Goal: Task Accomplishment & Management: Use online tool/utility

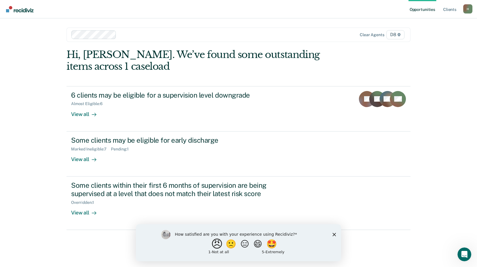
click at [213, 245] on button "😠" at bounding box center [217, 243] width 13 height 11
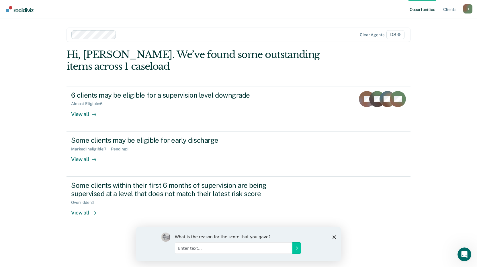
click at [333, 236] on polygon "Close survey" at bounding box center [333, 236] width 3 height 3
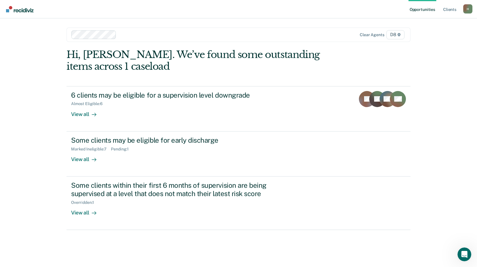
click at [197, 235] on div "Hi, [PERSON_NAME]. We’ve found some outstanding items across 1 caseload 6 clien…" at bounding box center [238, 150] width 344 height 202
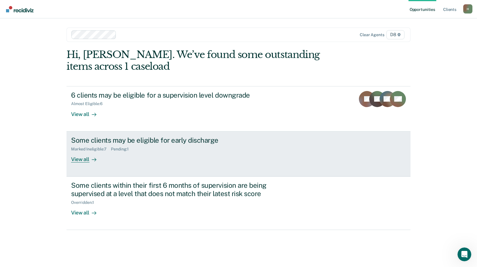
click at [90, 159] on div at bounding box center [92, 159] width 7 height 7
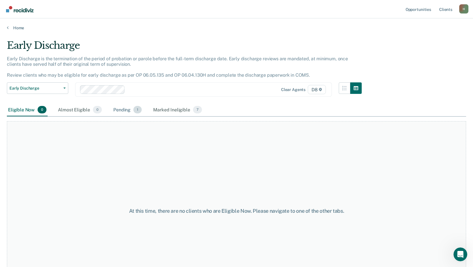
click at [115, 114] on div "Pending 1" at bounding box center [127, 109] width 31 height 13
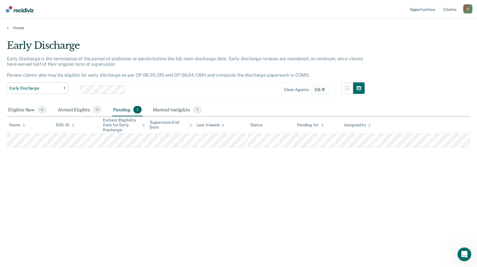
drag, startPoint x: 223, startPoint y: 171, endPoint x: 290, endPoint y: 149, distance: 70.6
click at [229, 169] on div "Early Discharge Early Discharge is the termination of the period of probation o…" at bounding box center [238, 132] width 463 height 184
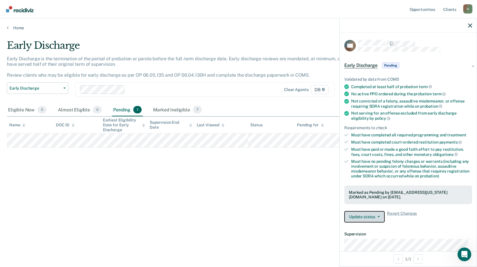
click at [375, 217] on button "Update status" at bounding box center [364, 216] width 40 height 11
click at [286, 195] on div "Early Discharge Early Discharge is the termination of the period of probation o…" at bounding box center [238, 132] width 463 height 184
click at [283, 195] on div "Early Discharge Early Discharge is the termination of the period of probation o…" at bounding box center [238, 132] width 463 height 184
click at [469, 27] on icon "button" at bounding box center [470, 26] width 4 height 4
